Goal: Transaction & Acquisition: Purchase product/service

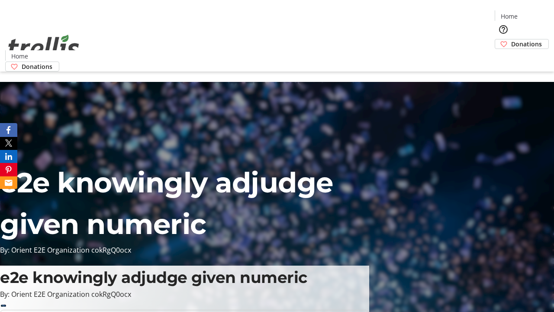
click at [511, 39] on span "Donations" at bounding box center [526, 43] width 31 height 9
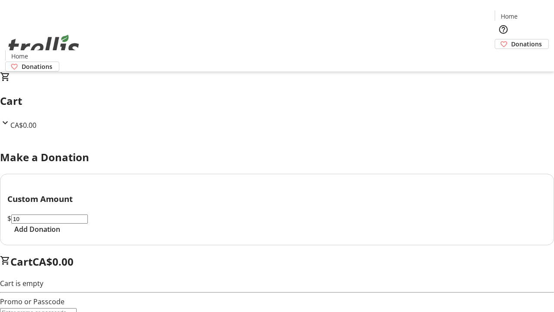
click at [60, 234] on span "Add Donation" at bounding box center [37, 229] width 46 height 10
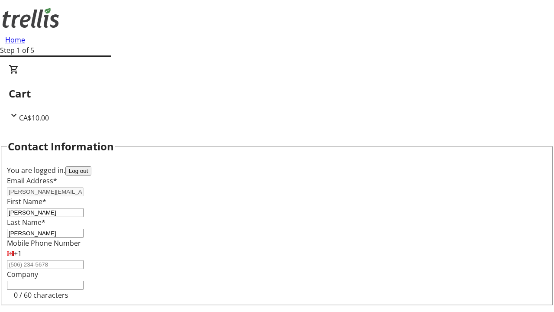
select select "CA"
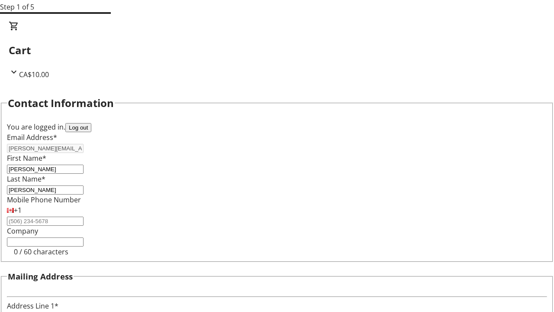
type input "[STREET_ADDRESS][PERSON_NAME]"
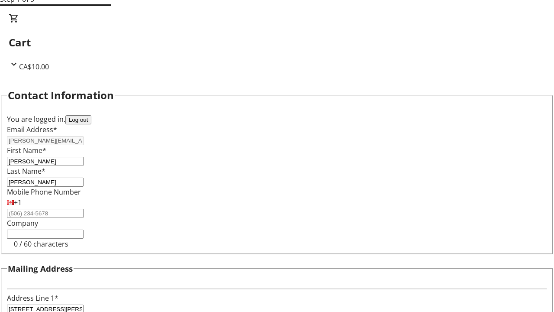
type input "Kelowna"
